Goal: Task Accomplishment & Management: Understand process/instructions

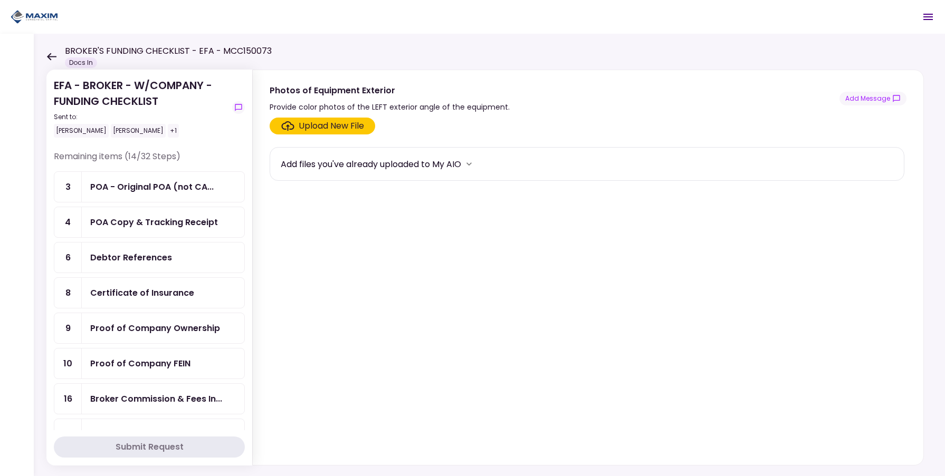
click at [117, 395] on div "Broker Commission & Fees In..." at bounding box center [156, 398] width 132 height 13
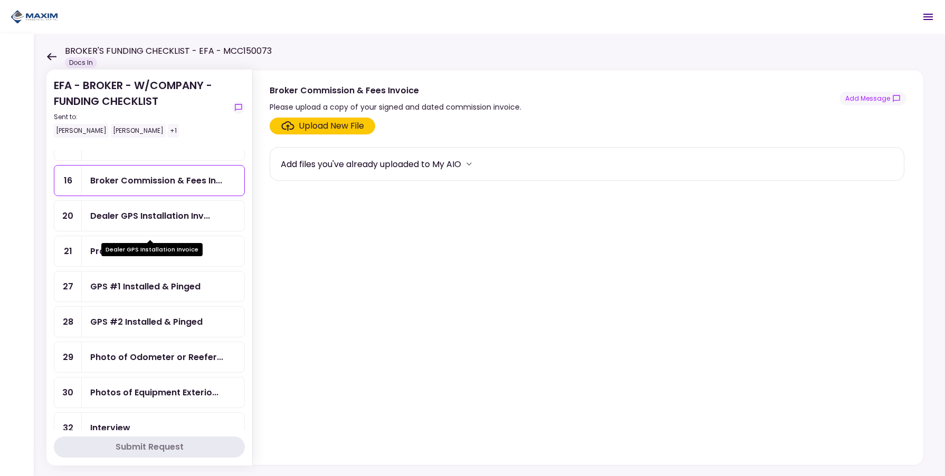
click at [123, 364] on div "Photo of Odometer or Reefer..." at bounding box center [156, 357] width 133 height 13
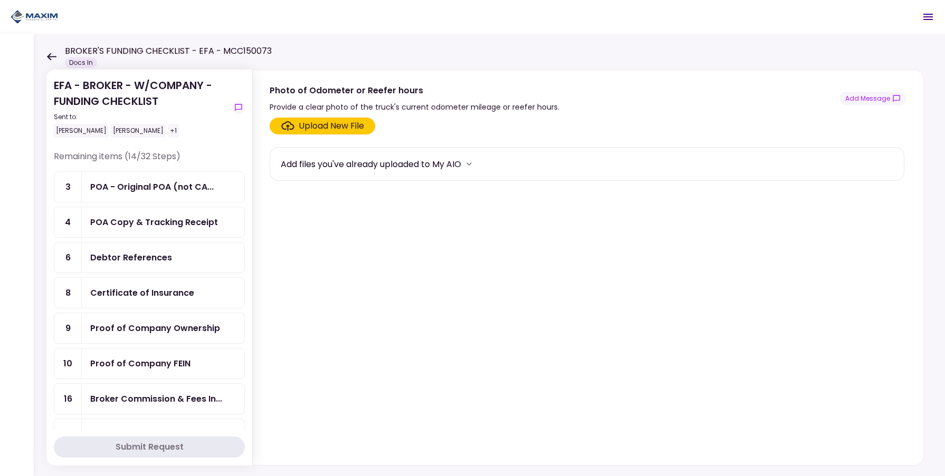
click at [142, 191] on div "POA - Original POA (not CA..." at bounding box center [151, 186] width 123 height 13
